Goal: Understand process/instructions

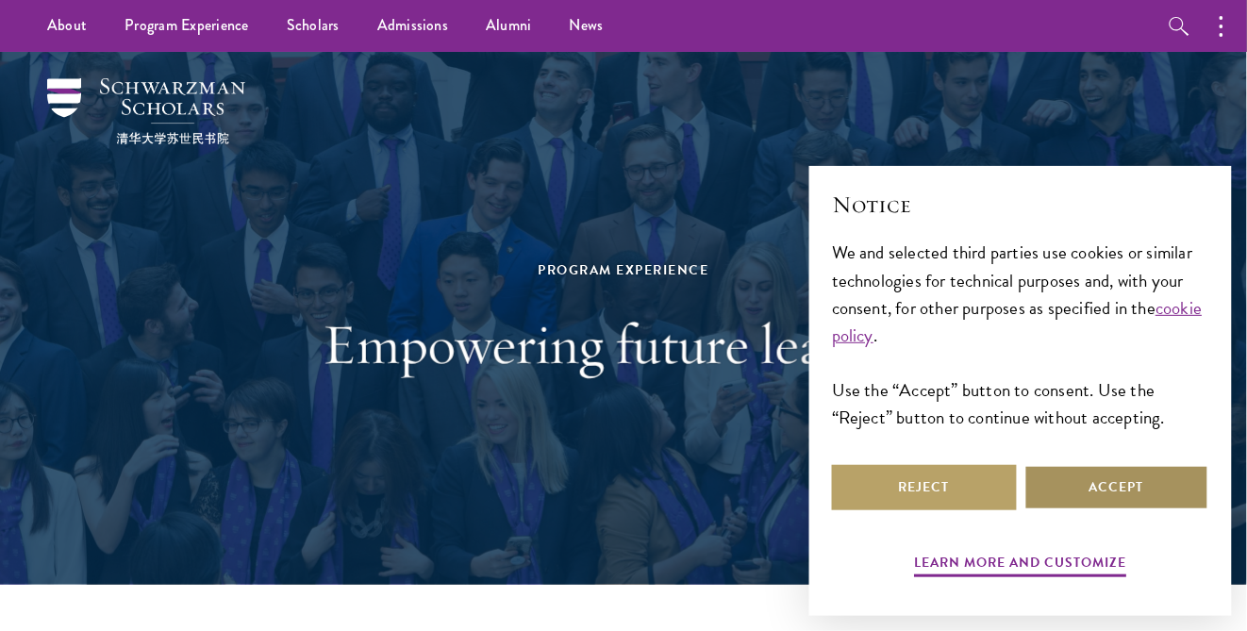
click at [1056, 476] on button "Accept" at bounding box center [1116, 487] width 185 height 45
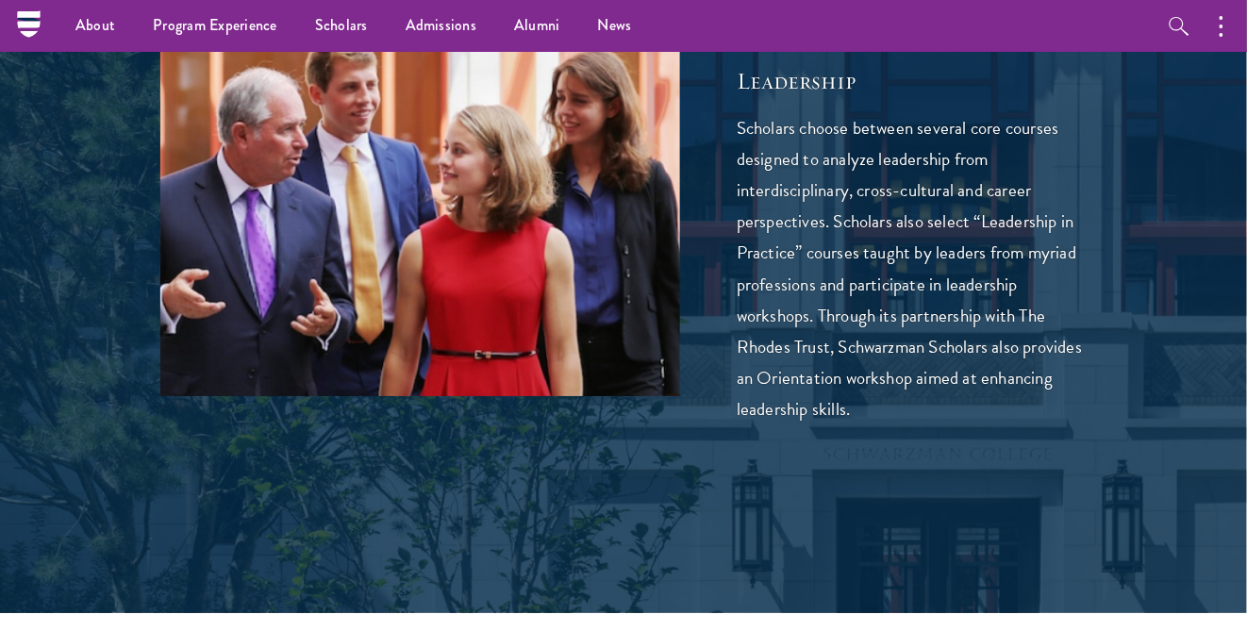
scroll to position [4581, 0]
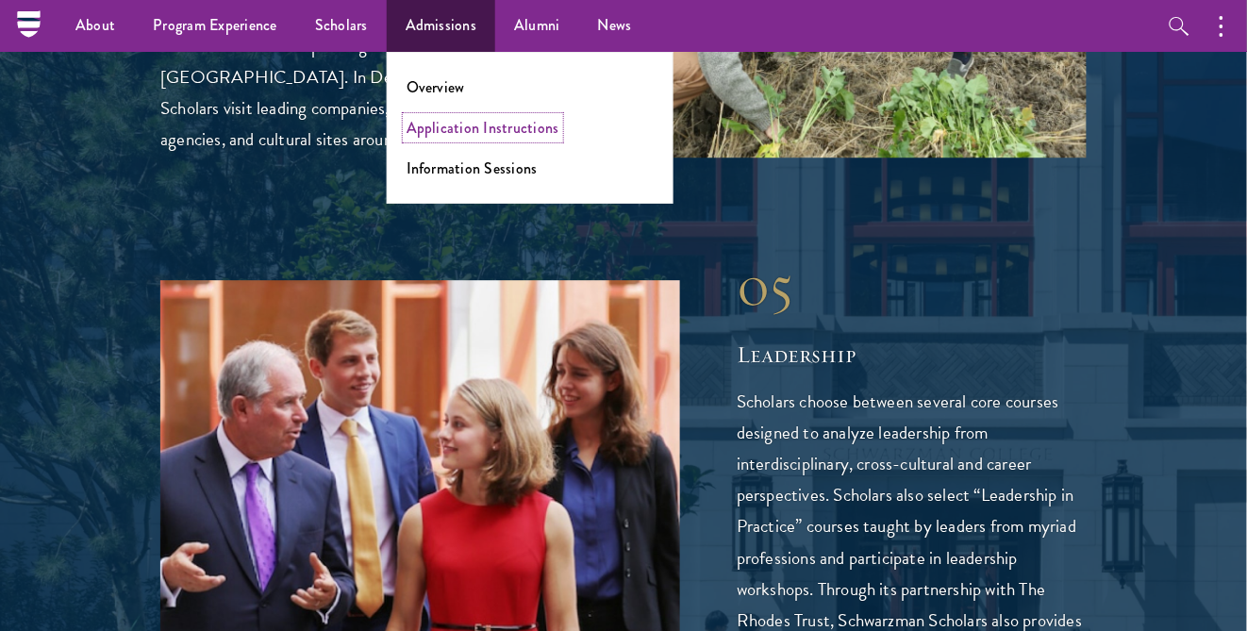
click at [420, 137] on link "Application Instructions" at bounding box center [483, 128] width 153 height 22
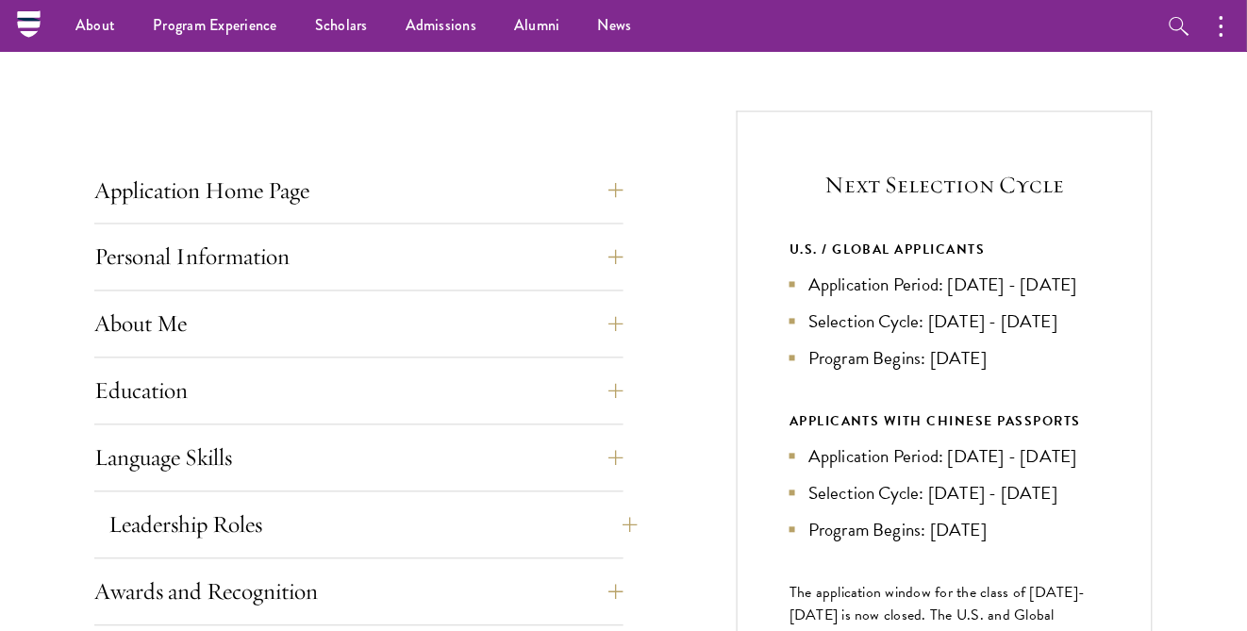
scroll to position [650, 0]
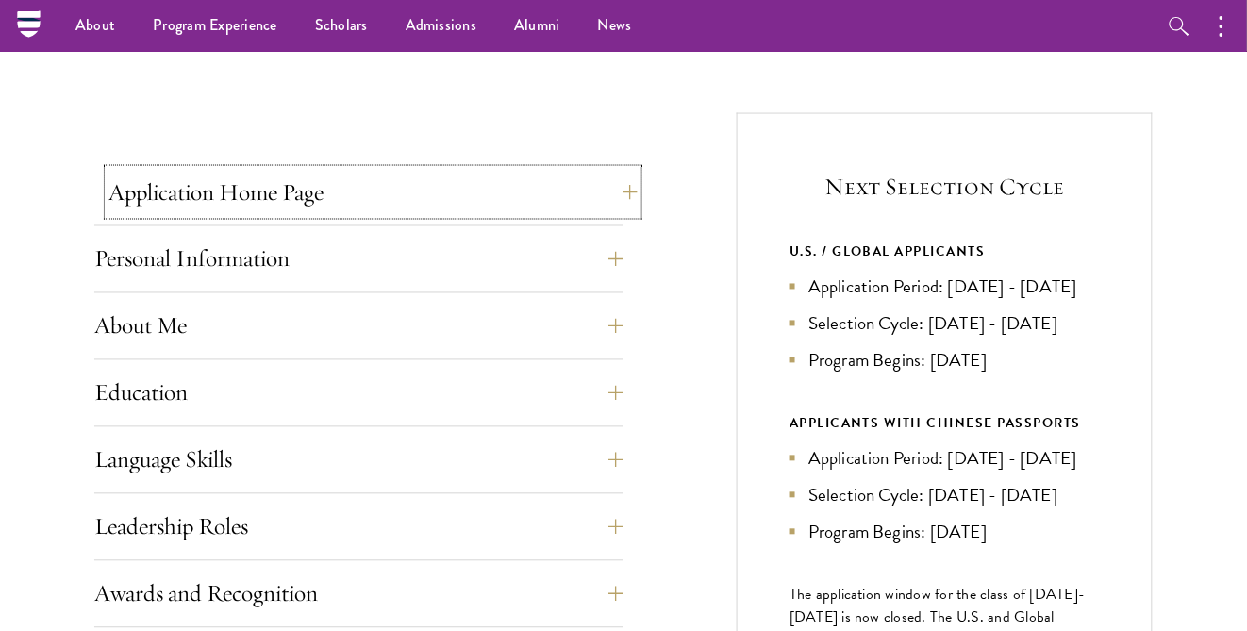
click at [501, 202] on button "Application Home Page" at bounding box center [372, 192] width 529 height 45
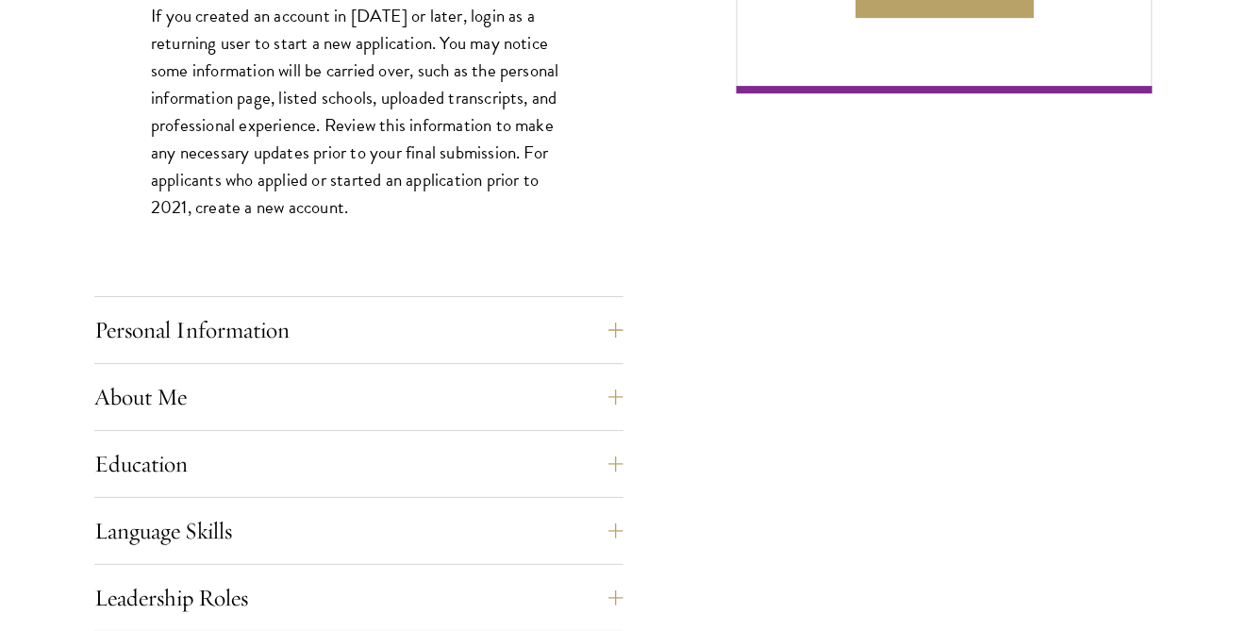
scroll to position [1428, 0]
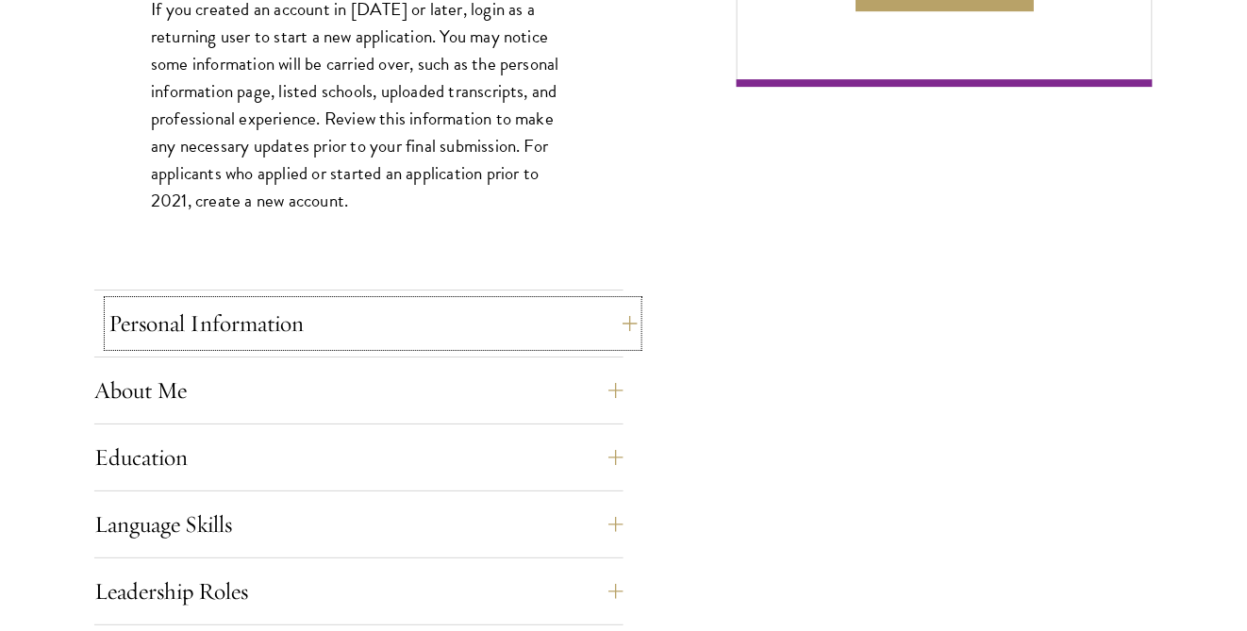
click at [503, 333] on button "Personal Information" at bounding box center [372, 323] width 529 height 45
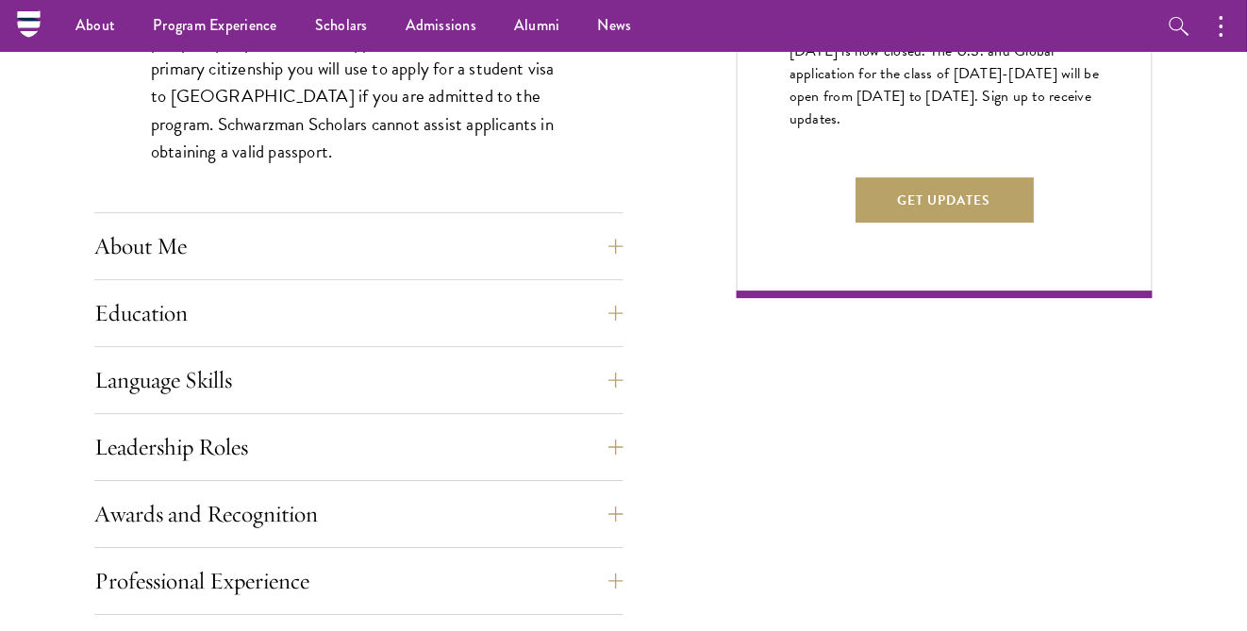
scroll to position [1201, 0]
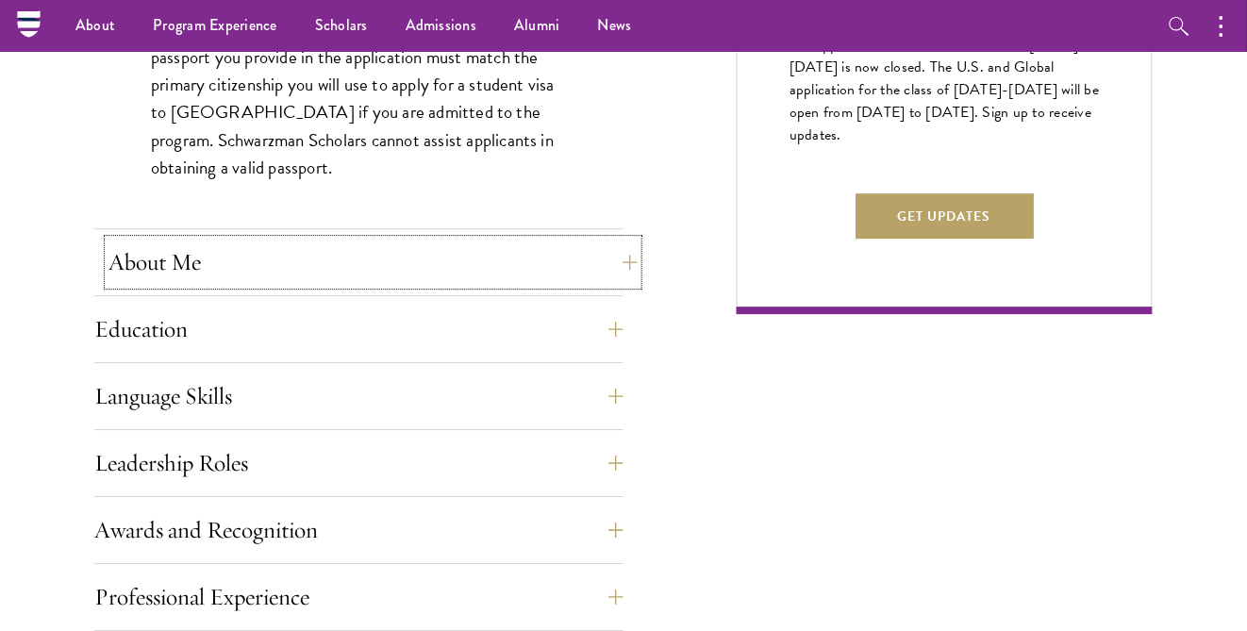
click at [473, 270] on button "About Me" at bounding box center [372, 262] width 529 height 45
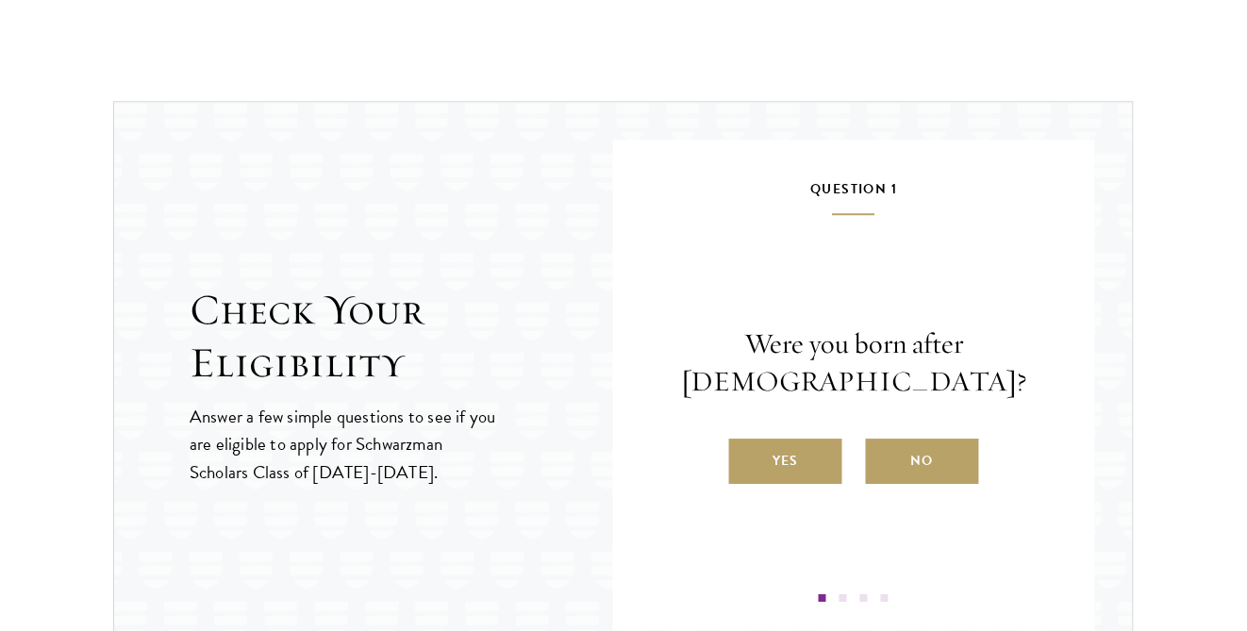
scroll to position [3028, 0]
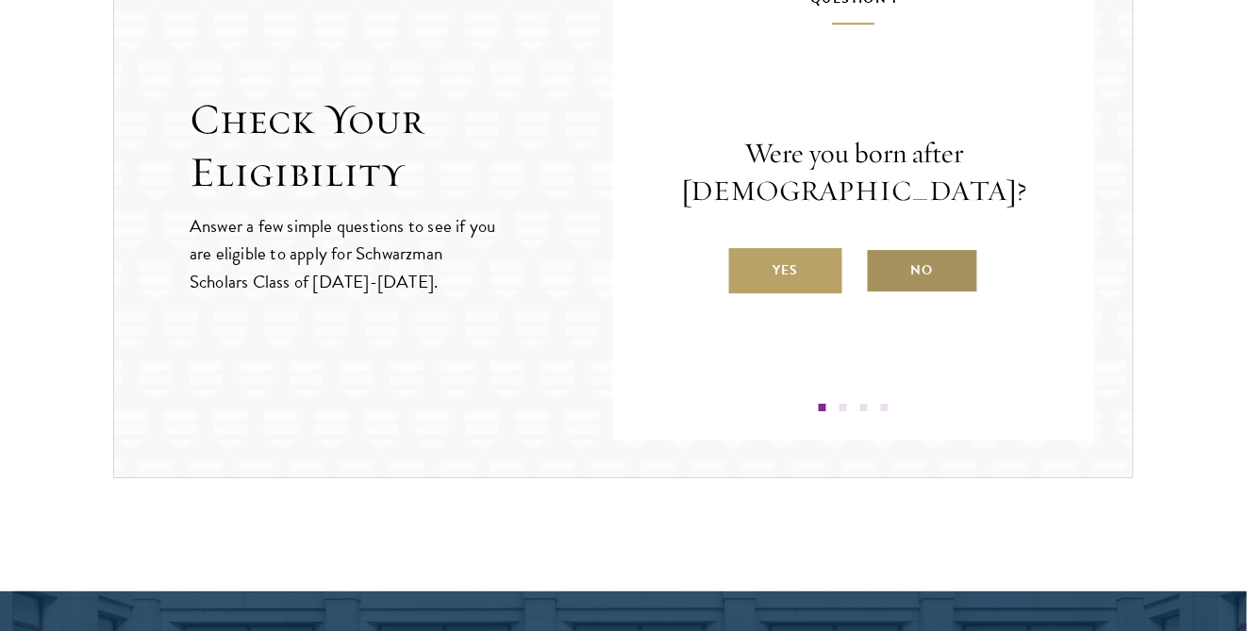
click at [908, 266] on label "No" at bounding box center [922, 270] width 113 height 45
click at [883, 266] on input "No" at bounding box center [874, 258] width 17 height 17
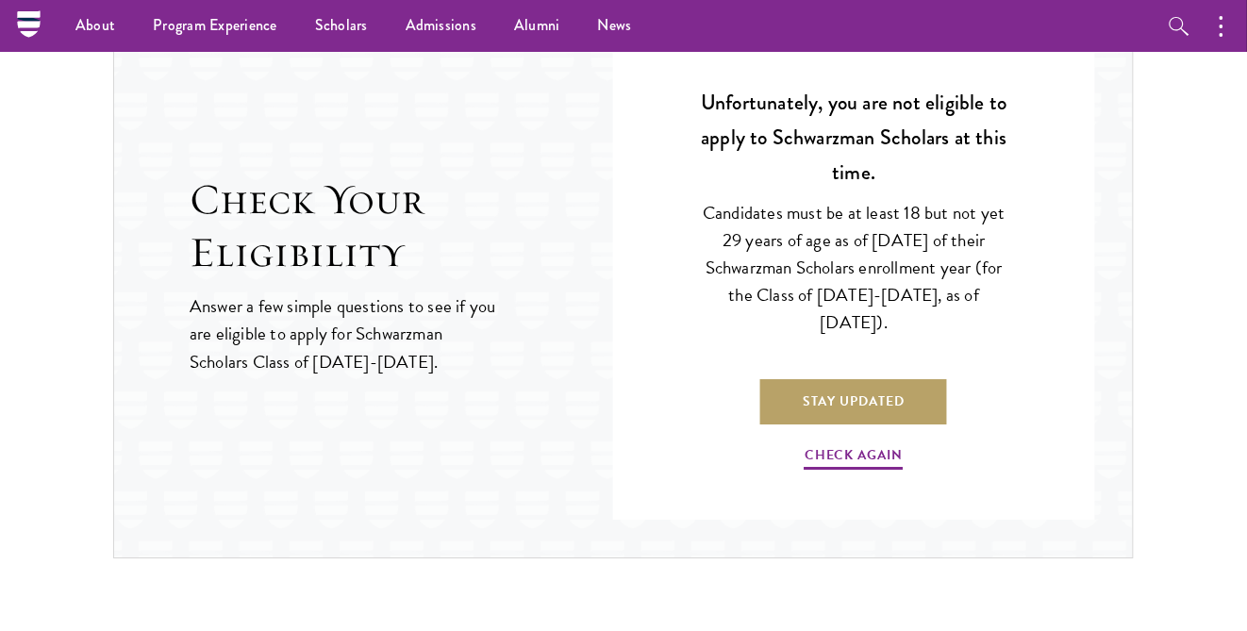
scroll to position [2934, 0]
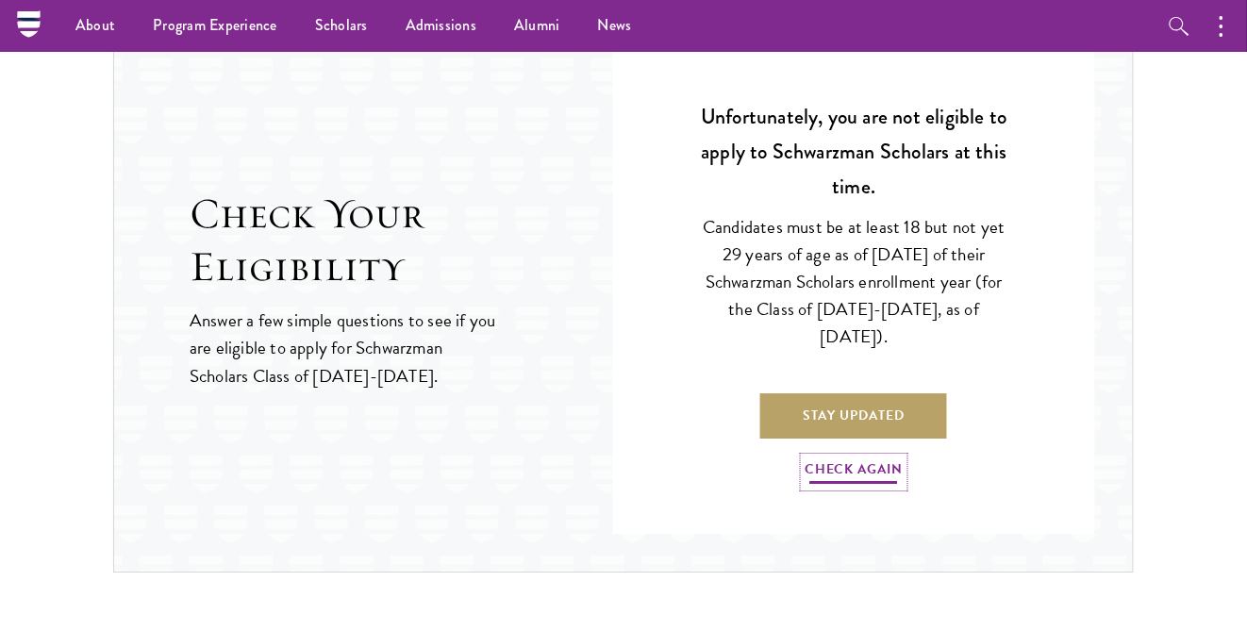
click at [854, 465] on link "Check Again" at bounding box center [854, 471] width 99 height 29
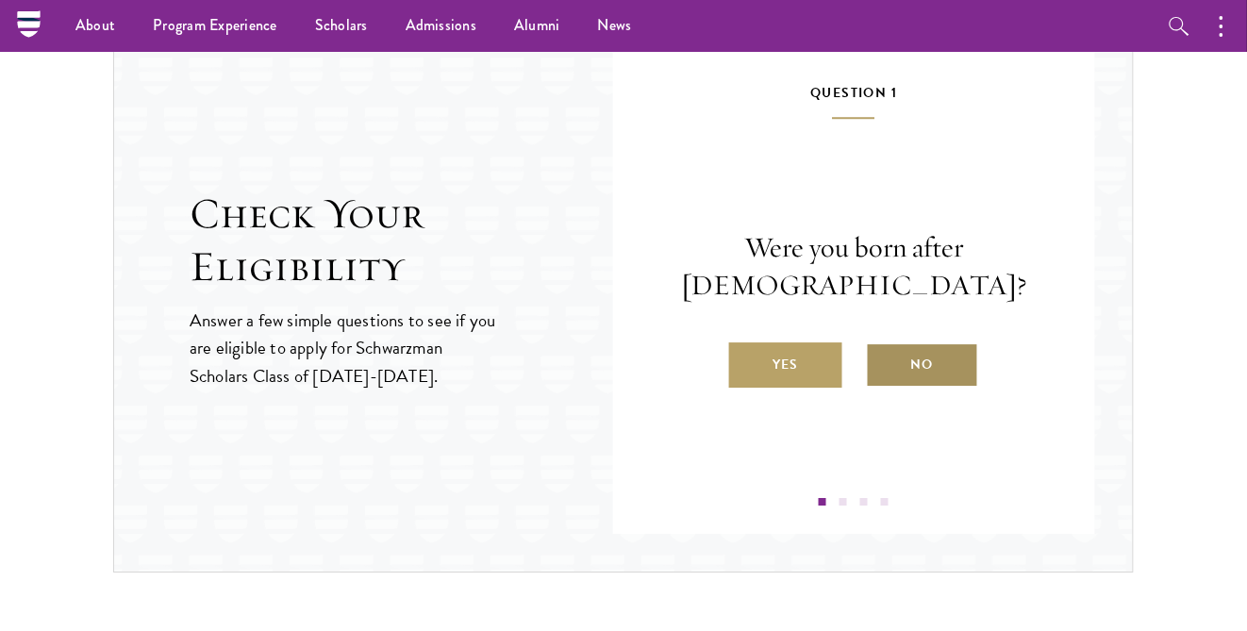
click at [883, 349] on label "No" at bounding box center [922, 364] width 113 height 45
click at [883, 349] on input "No" at bounding box center [874, 352] width 17 height 17
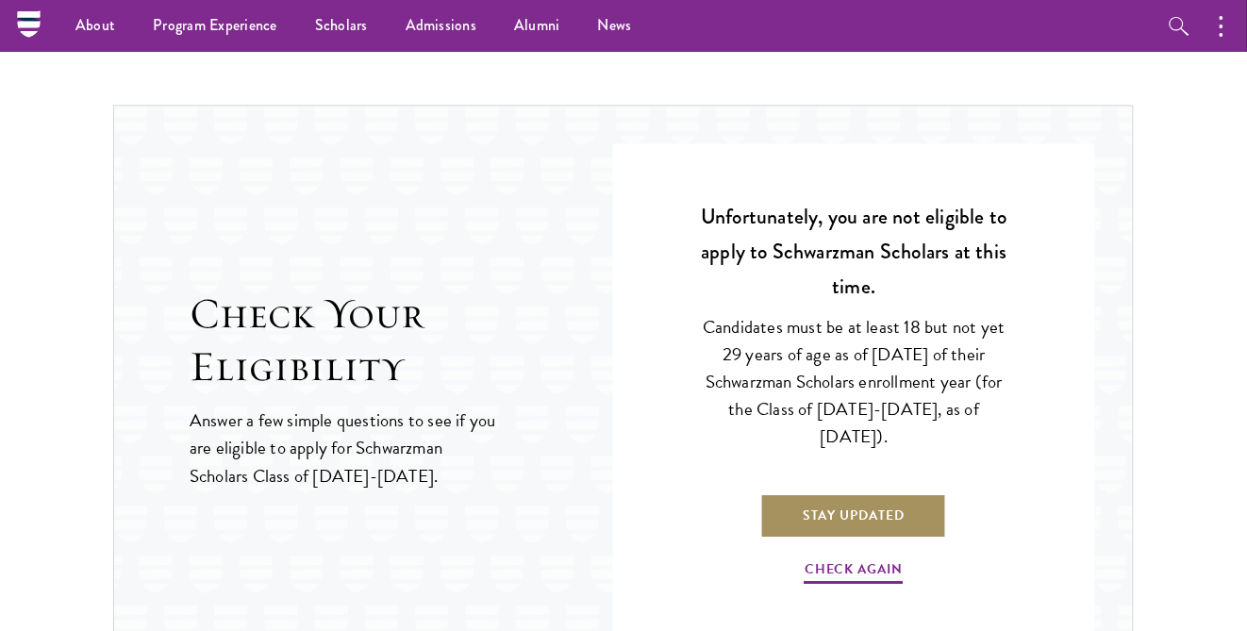
scroll to position [2829, 0]
